Goal: Task Accomplishment & Management: Use online tool/utility

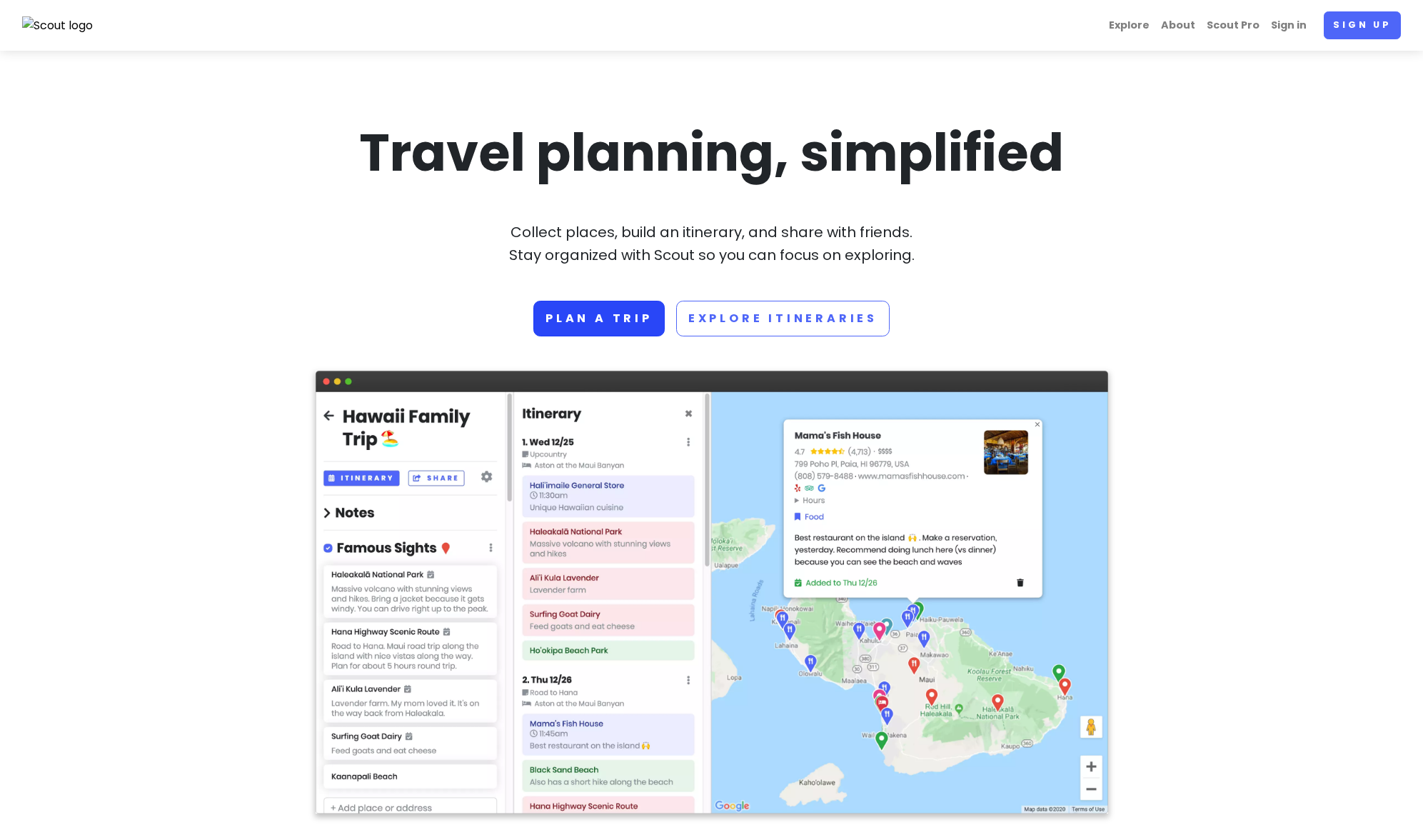
click at [624, 314] on link "Plan a trip" at bounding box center [599, 319] width 131 height 36
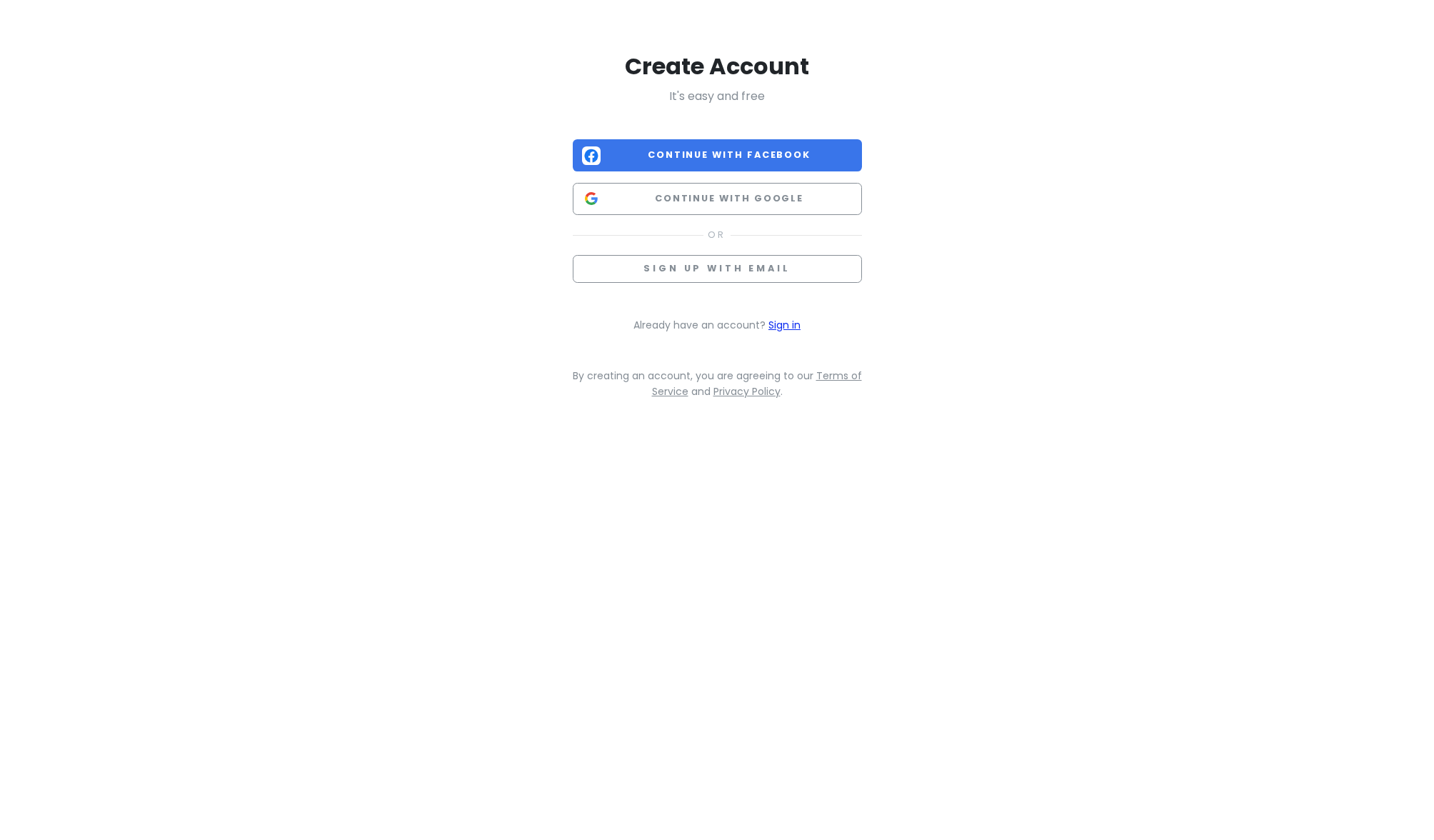
click at [786, 321] on link "Sign in" at bounding box center [785, 325] width 32 height 14
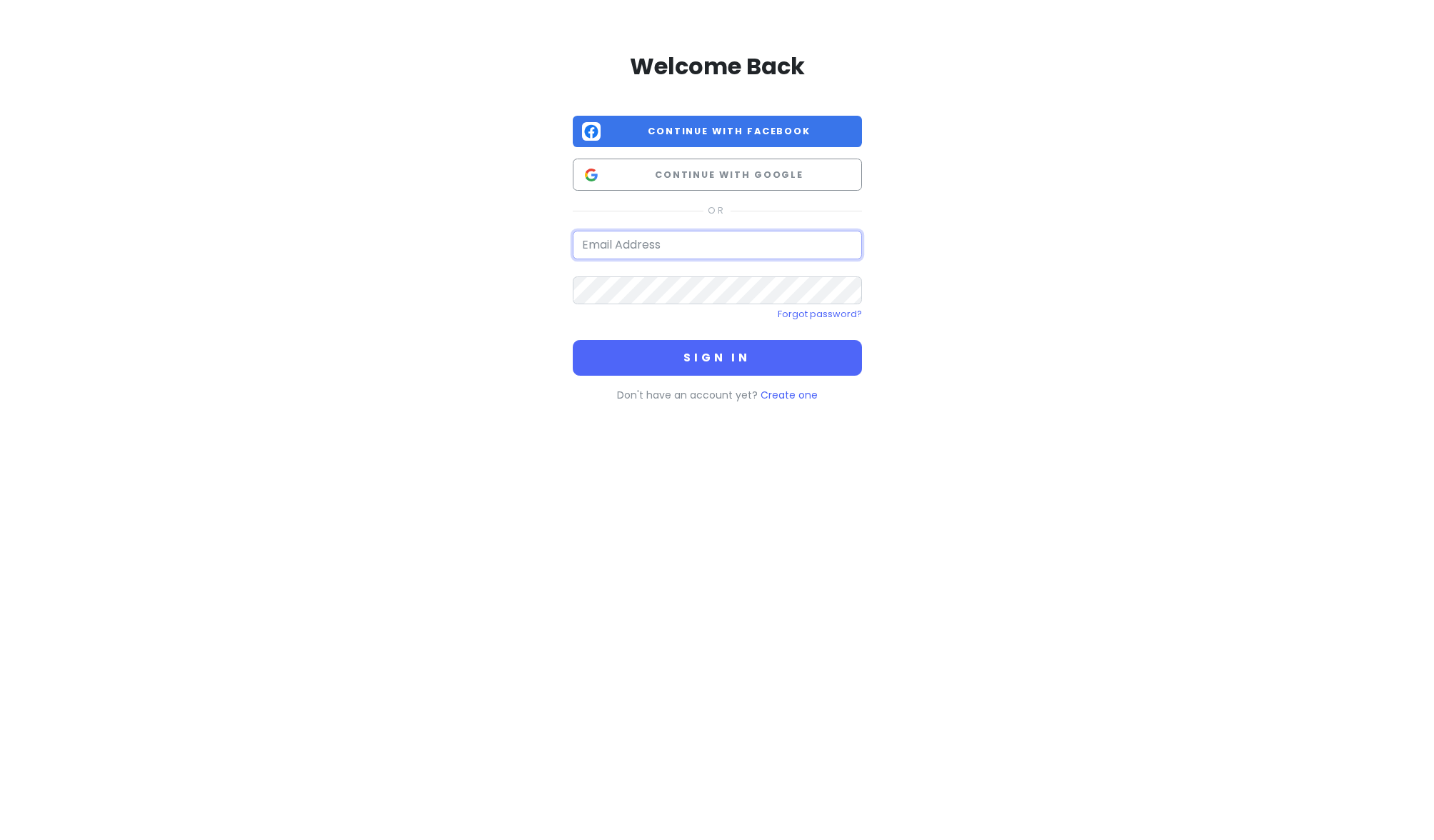
type input "anthonytruong87@yahoo.com"
click at [718, 356] on button "Sign in" at bounding box center [717, 358] width 289 height 36
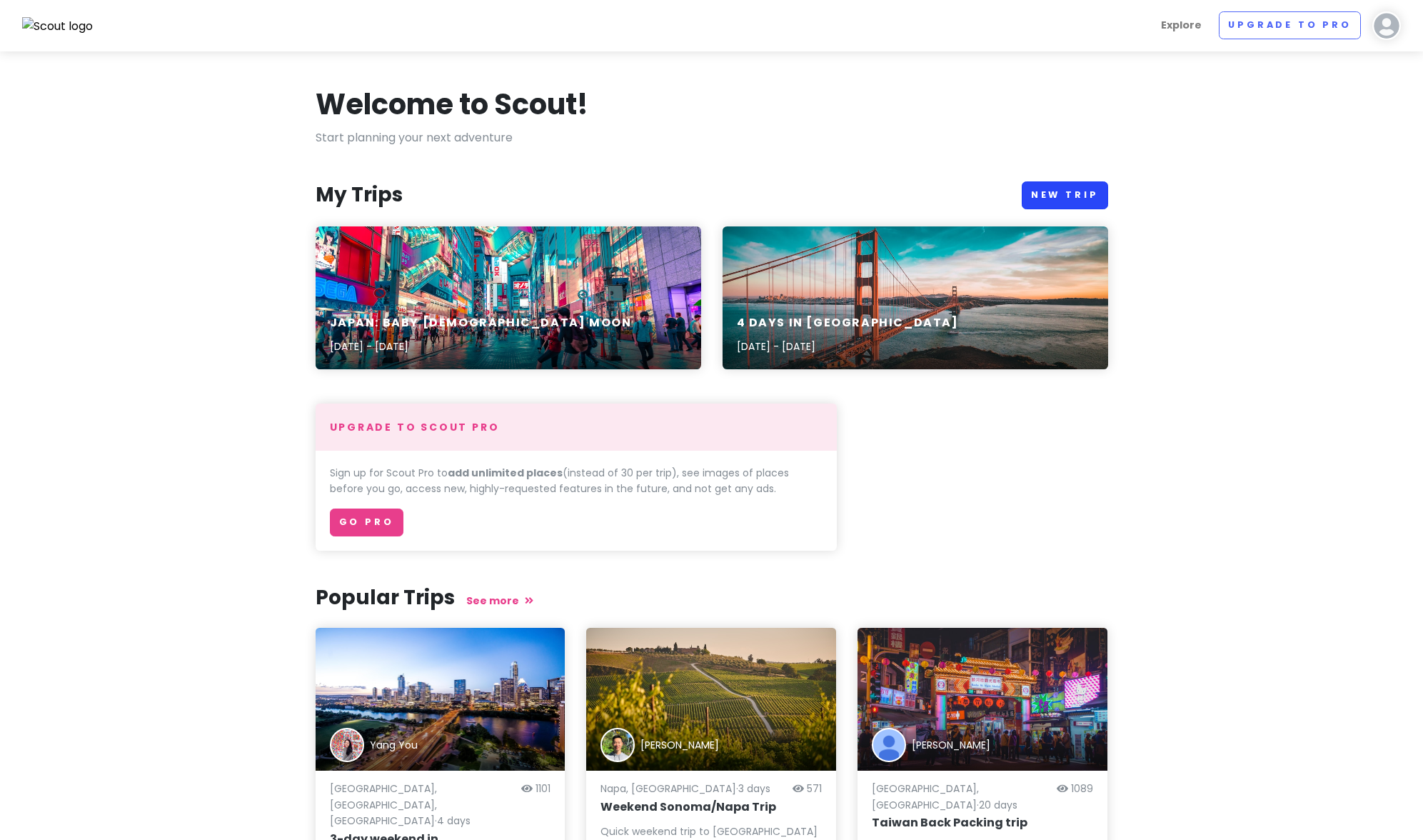
click at [1039, 195] on link "New Trip" at bounding box center [1065, 195] width 86 height 28
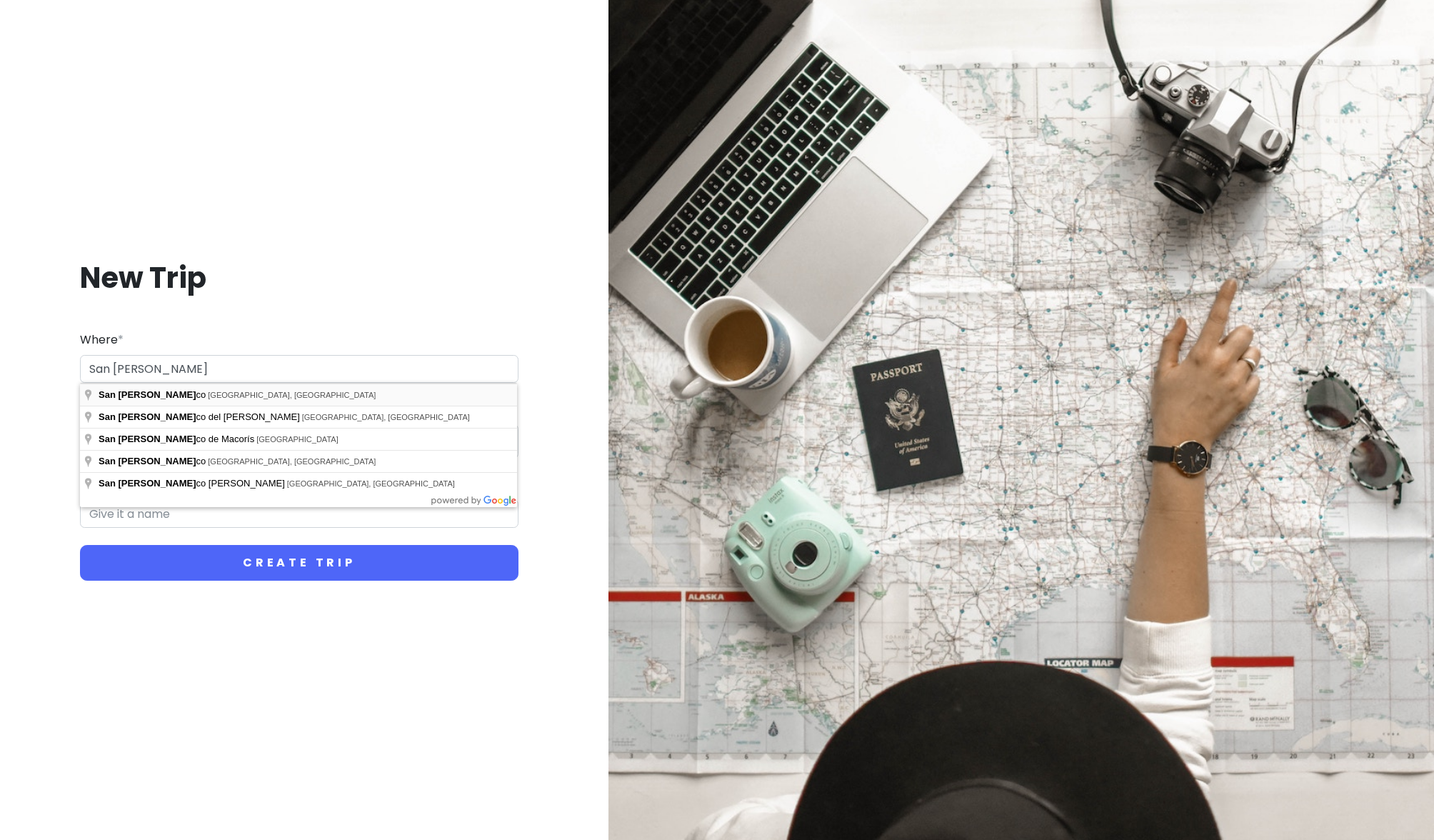
type input "San Francisco, CA, USA"
type input "San Francisco Trip"
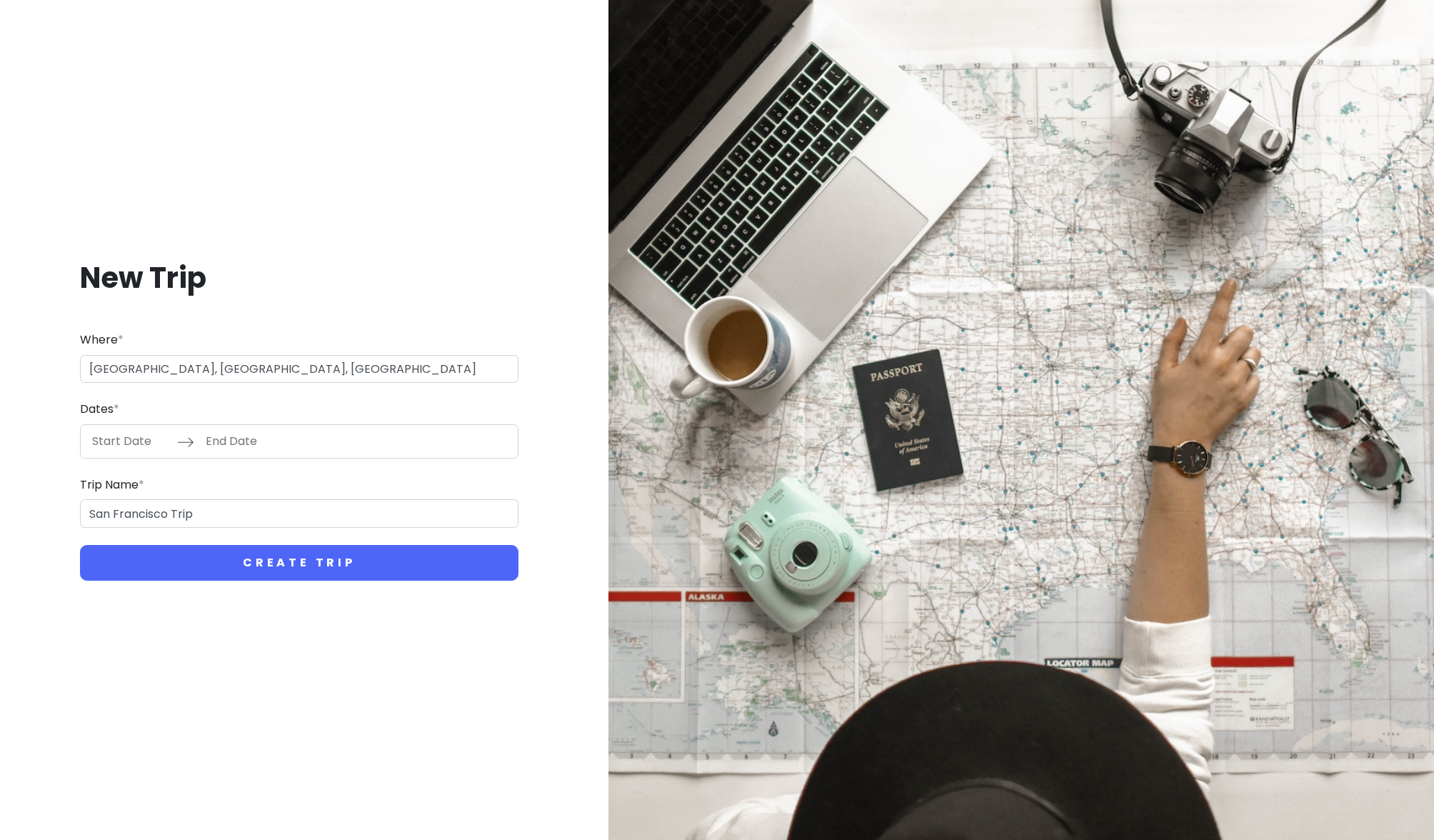
click at [122, 447] on input "Start Date" at bounding box center [131, 441] width 93 height 33
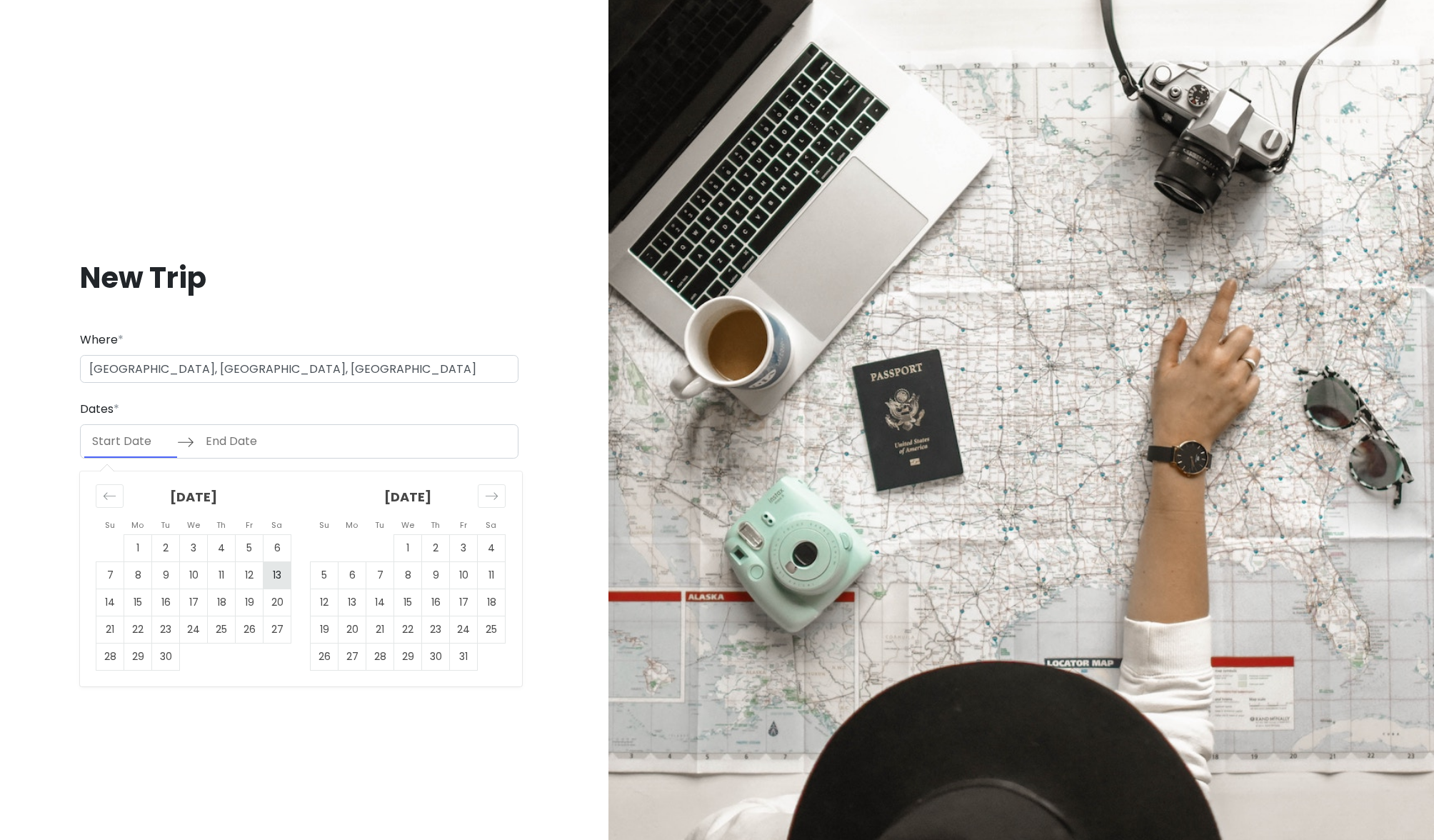
click at [278, 572] on td "13" at bounding box center [277, 575] width 28 height 27
type input "09/13/2025"
click at [111, 601] on td "14" at bounding box center [110, 602] width 28 height 27
type input "09/14/2025"
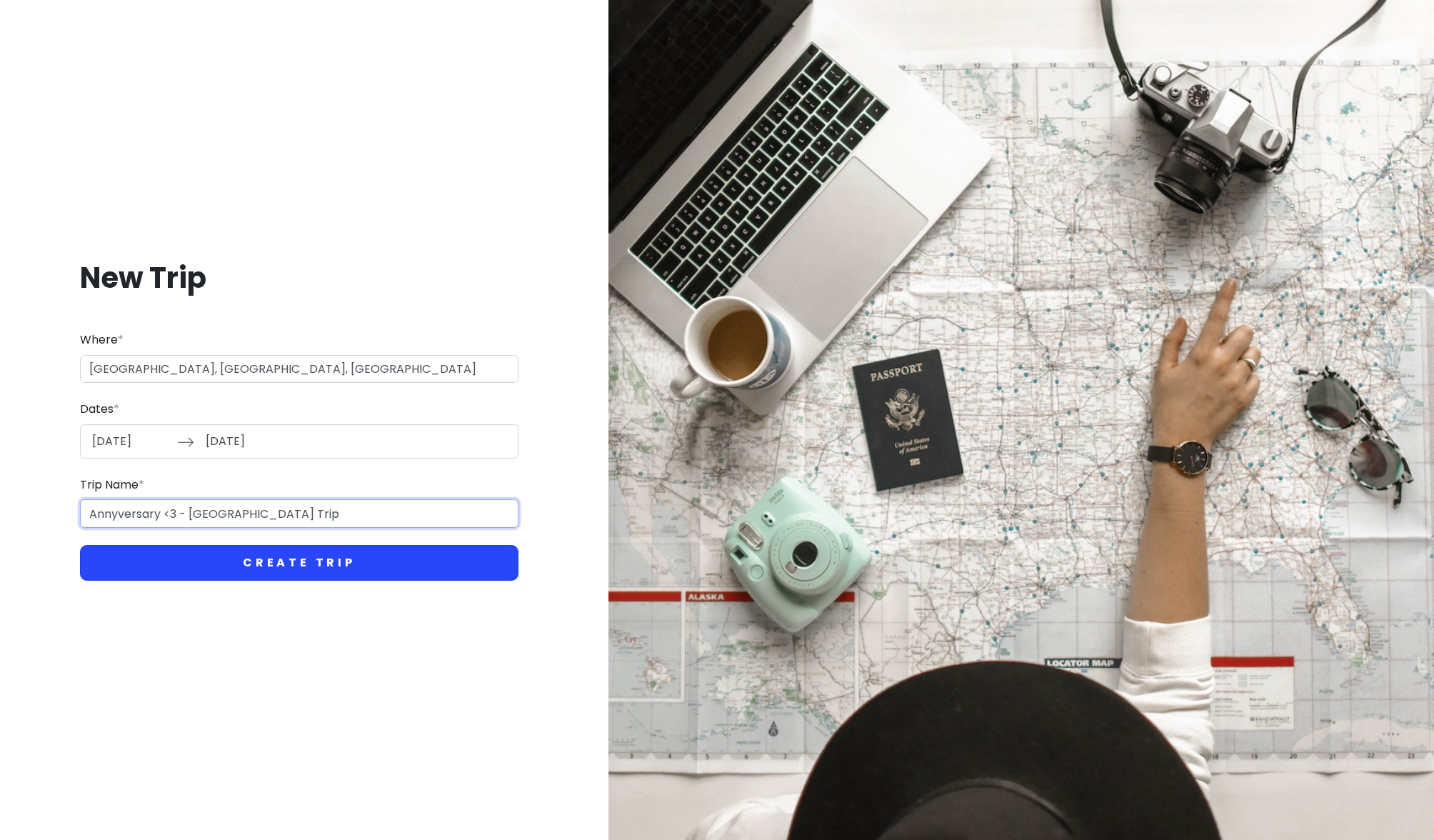
type input "Annyversary <3 - San Francisco Trip"
click at [297, 562] on button "Create Trip" at bounding box center [299, 563] width 439 height 36
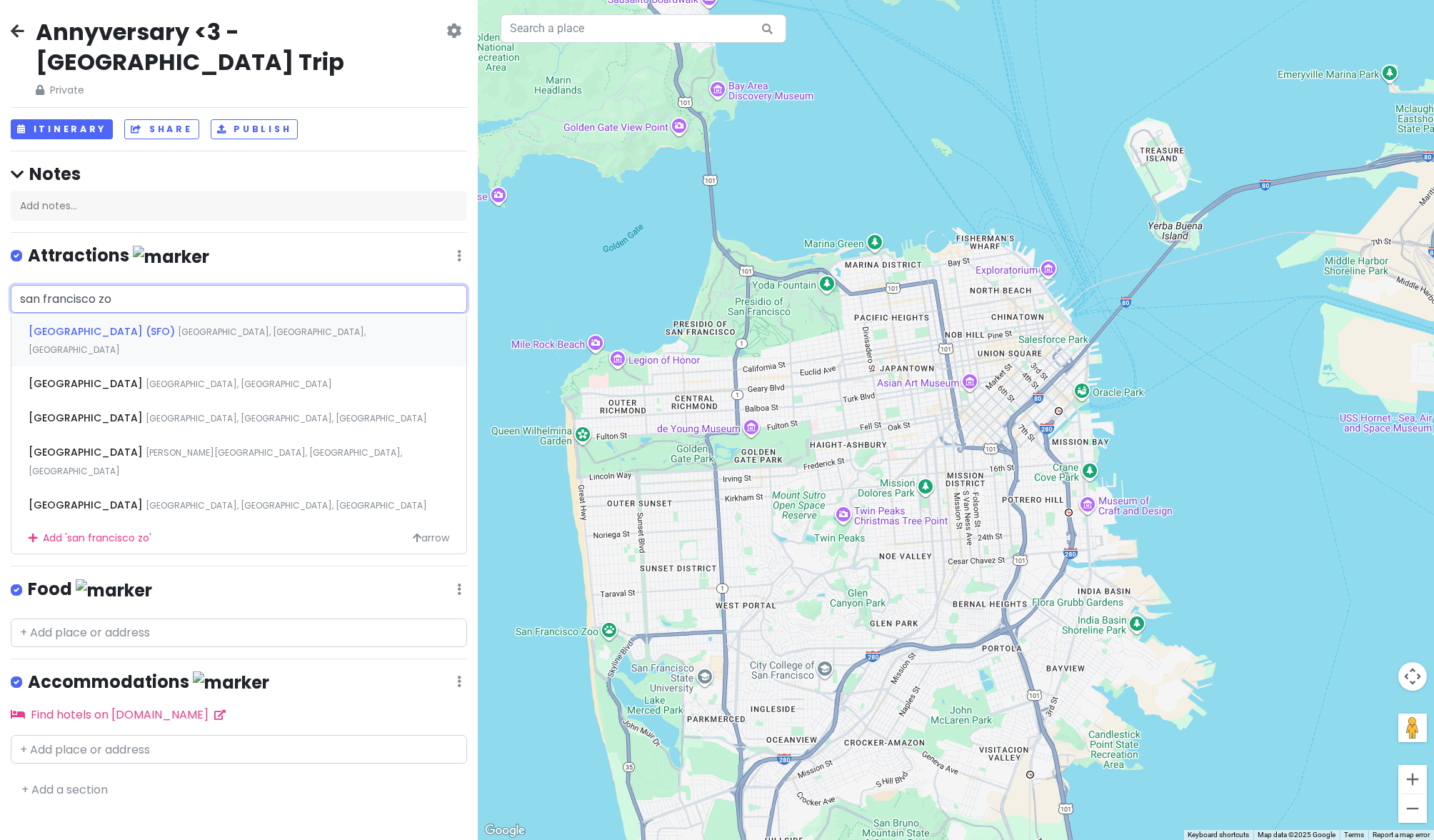
type input "san francisco zoo"
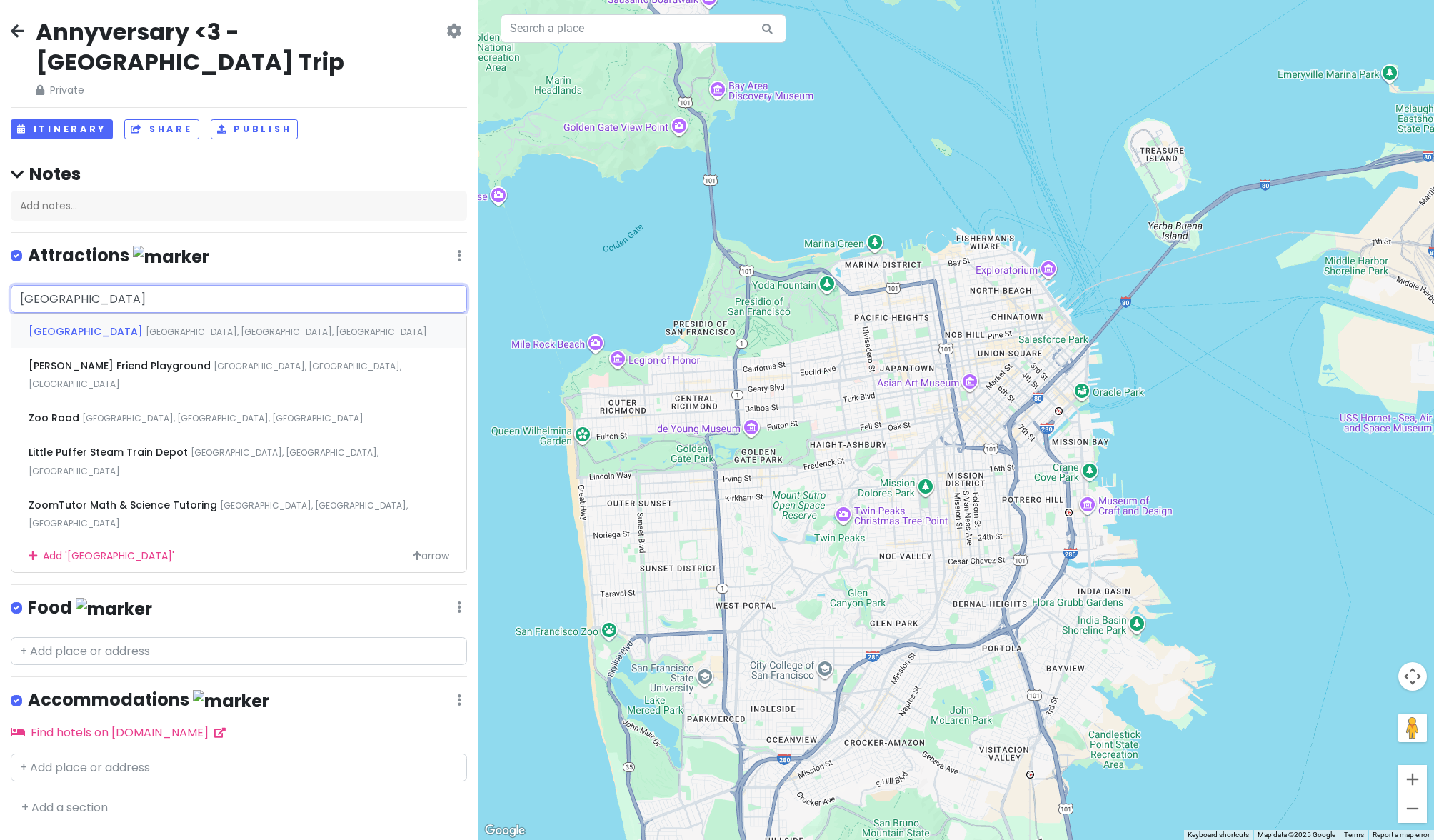
click at [99, 329] on span "San Francisco Zoo" at bounding box center [87, 331] width 117 height 14
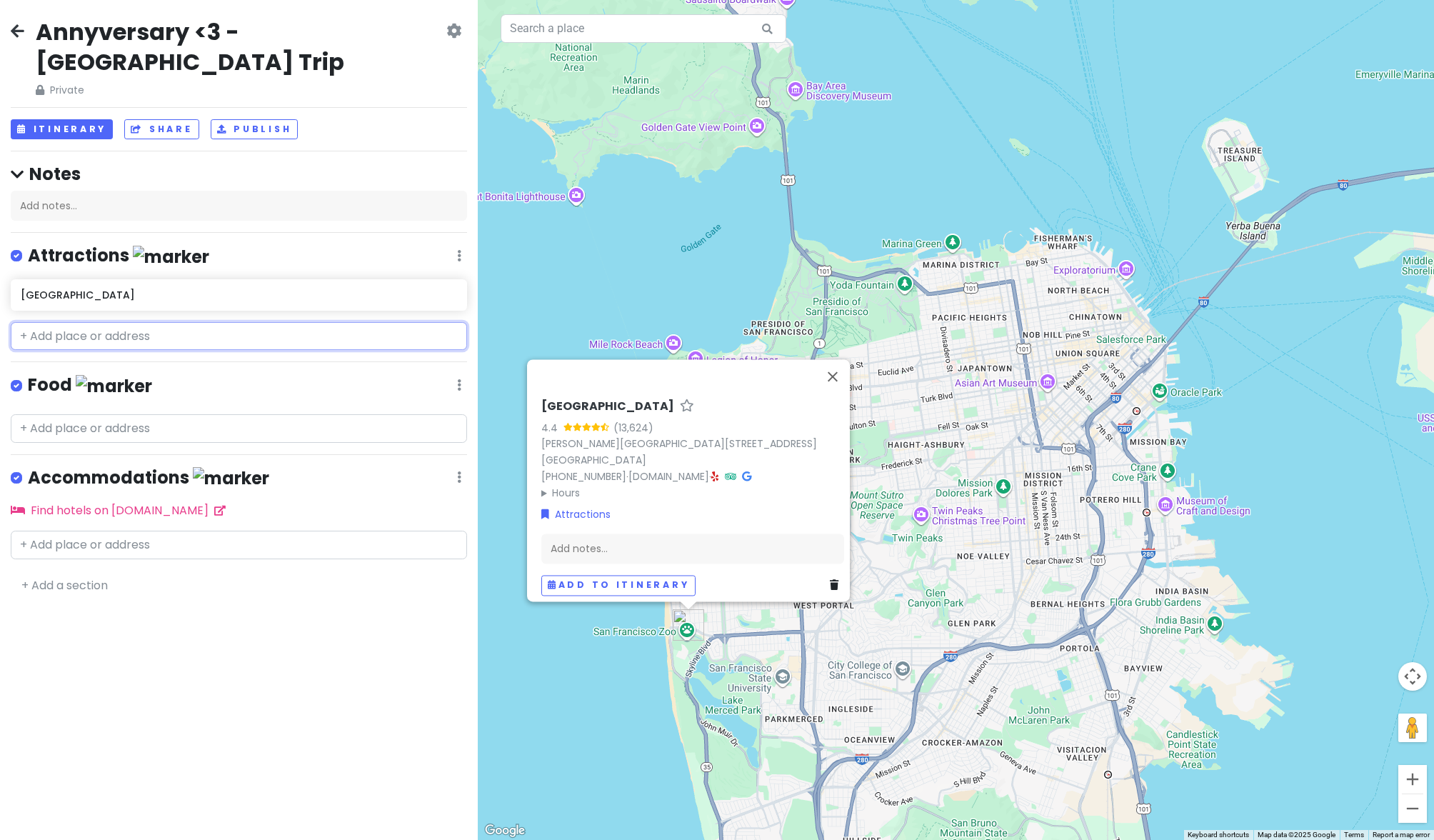
click at [95, 337] on input "text" at bounding box center [239, 336] width 457 height 29
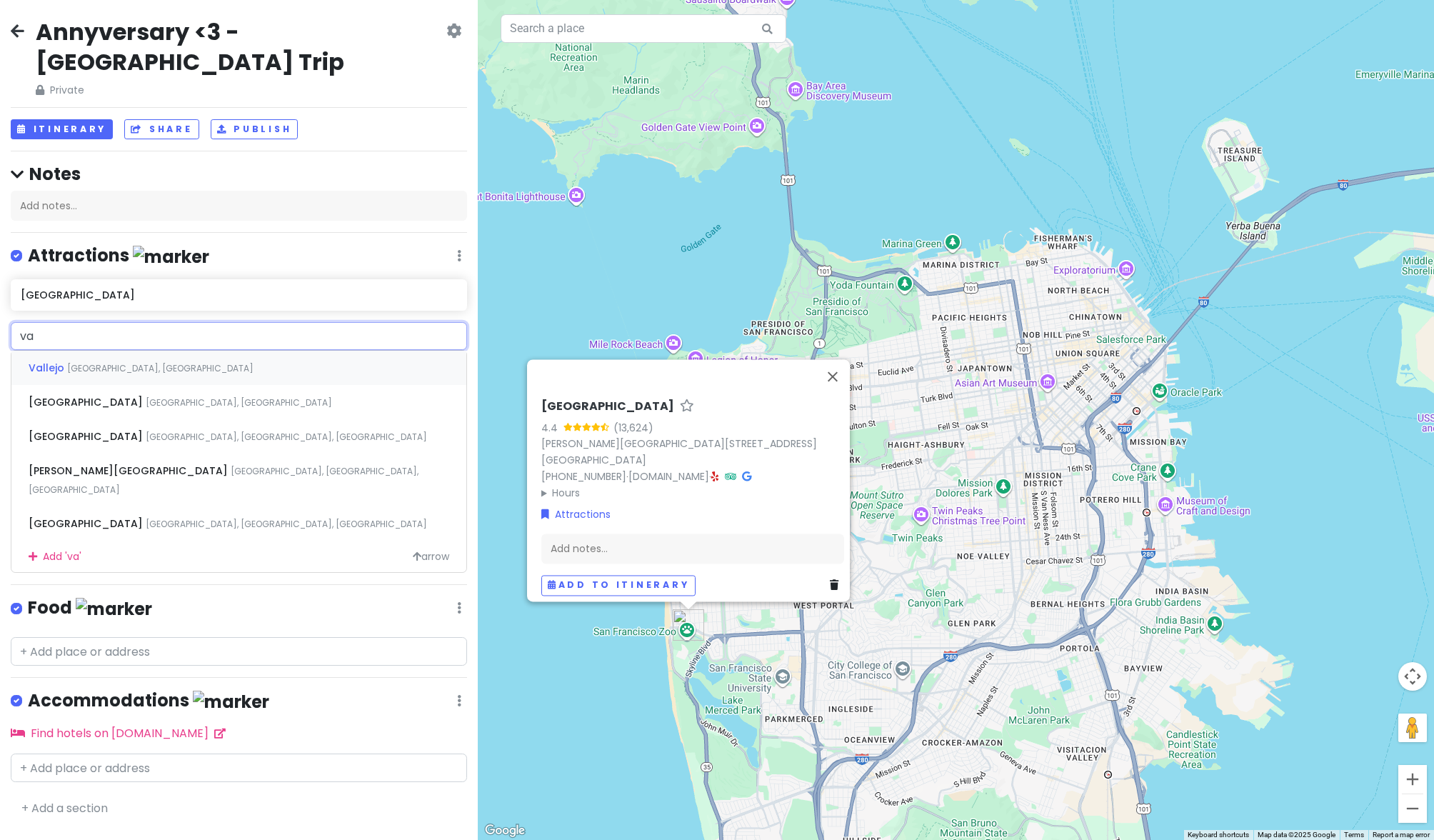
type input "van"
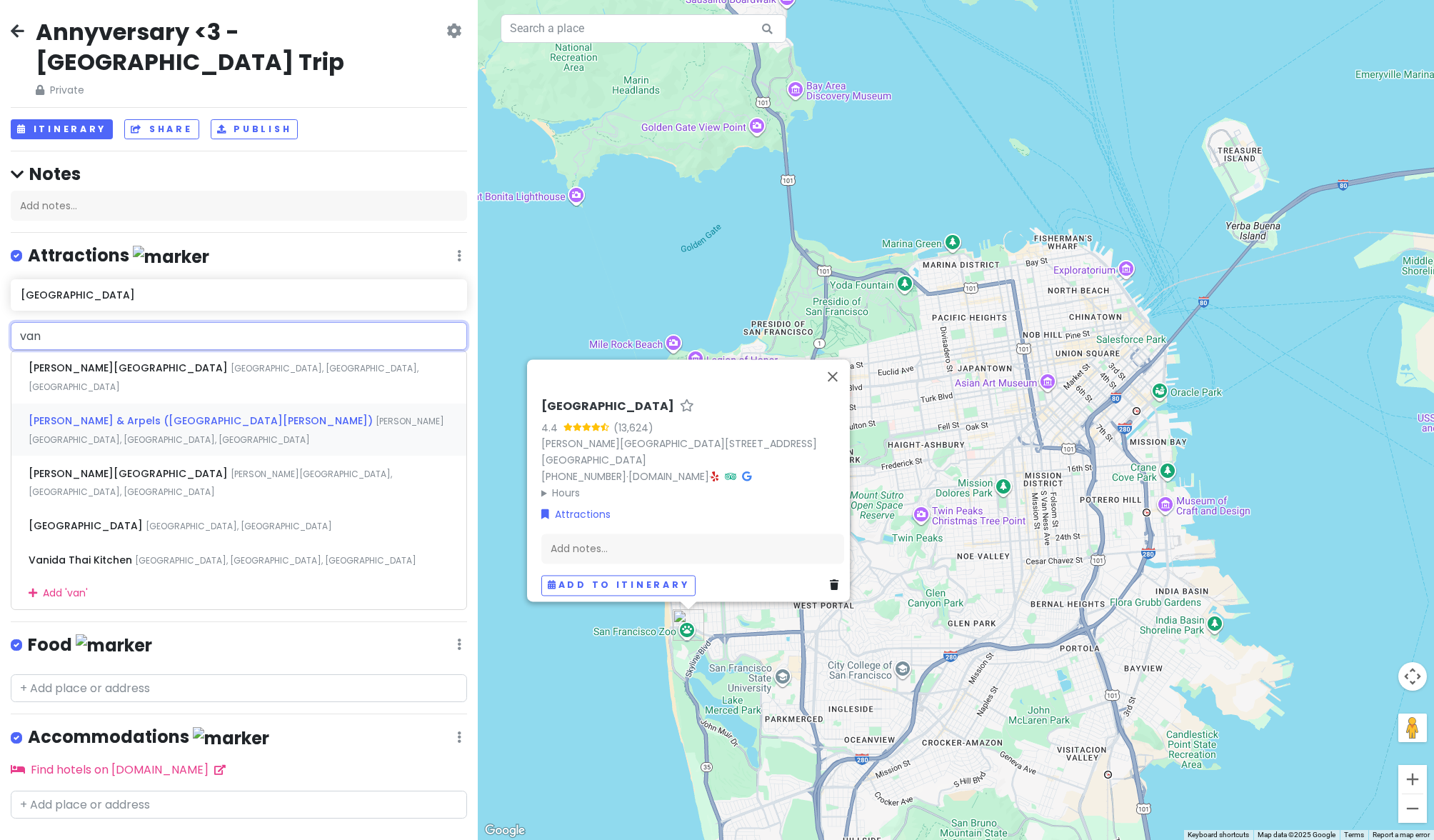
click at [129, 414] on span "Van Cleef & Arpels (San Francisco - Geary Street)" at bounding box center [202, 421] width 347 height 14
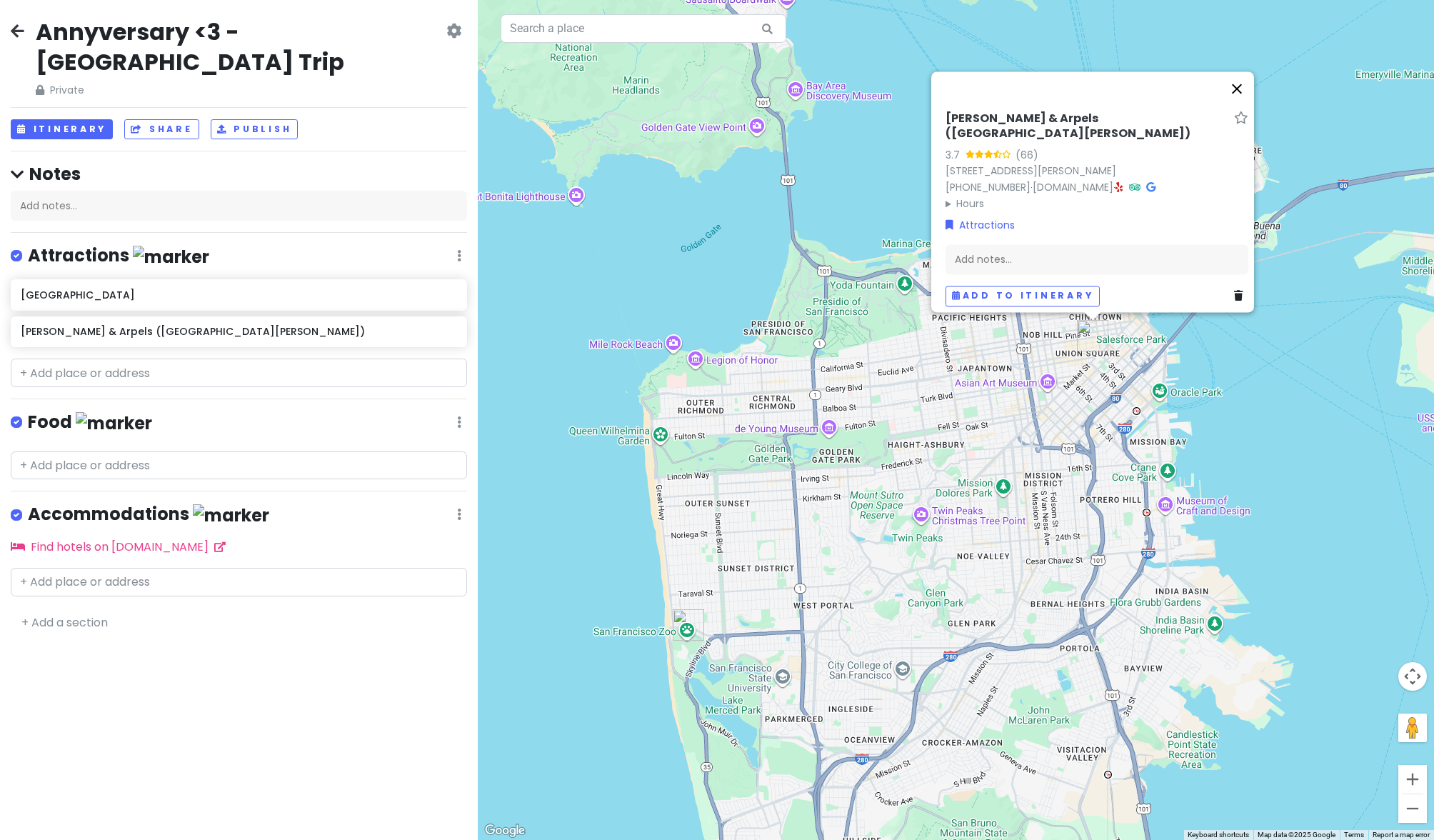
click at [1237, 84] on button "Close" at bounding box center [1237, 89] width 34 height 34
